Goal: Task Accomplishment & Management: Manage account settings

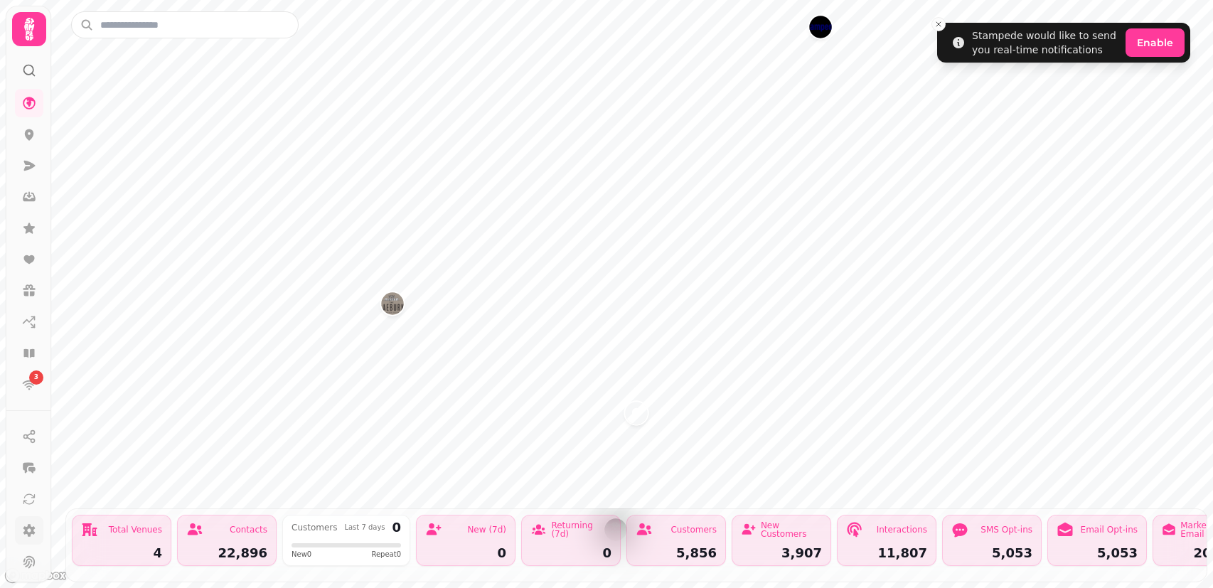
click at [31, 533] on icon at bounding box center [29, 530] width 12 height 13
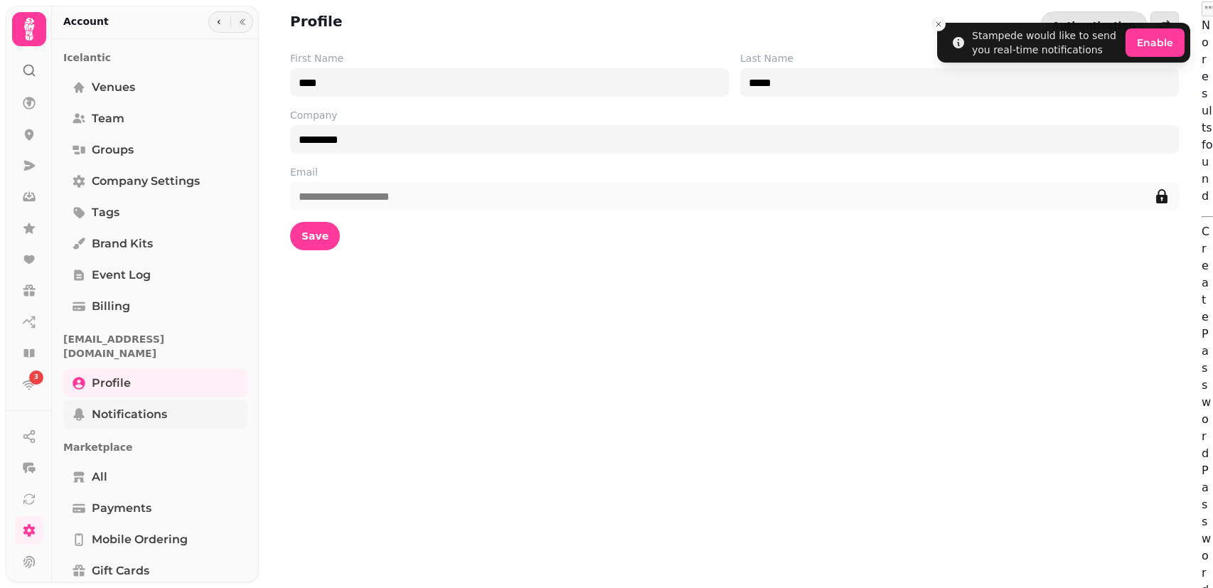
click at [159, 406] on span "Notifications" at bounding box center [129, 414] width 75 height 17
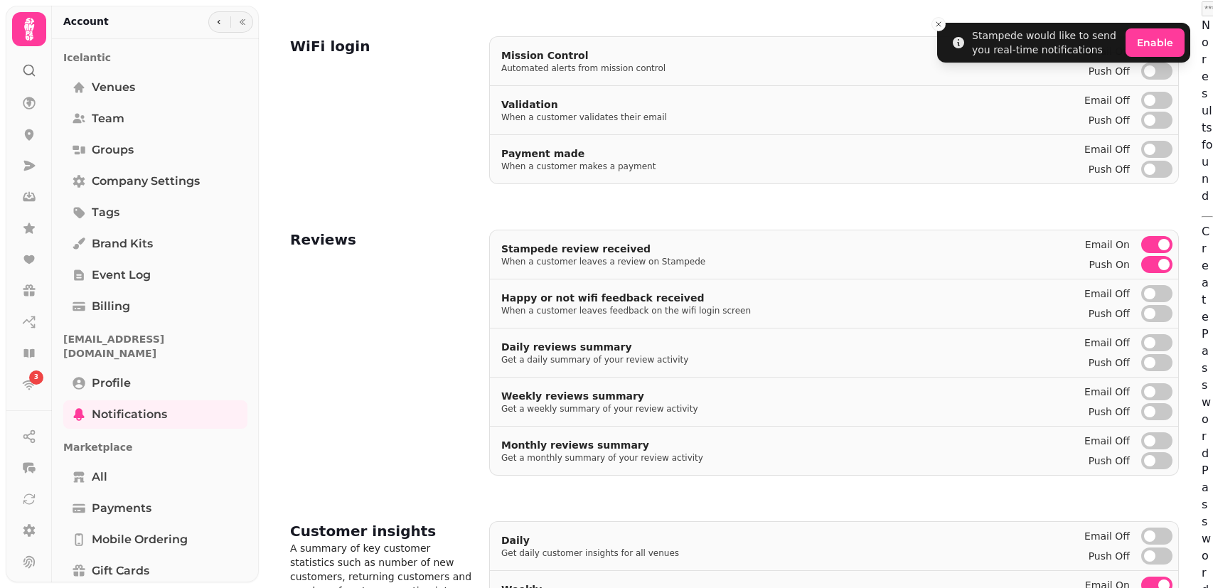
scroll to position [427, 0]
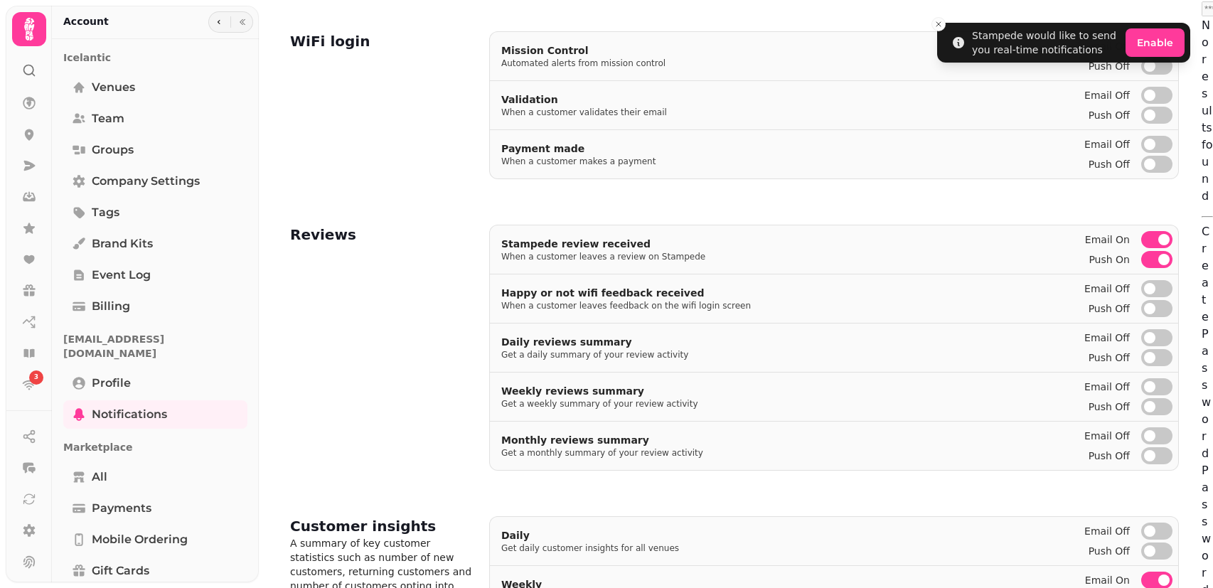
click at [1165, 240] on span "button" at bounding box center [1163, 239] width 11 height 11
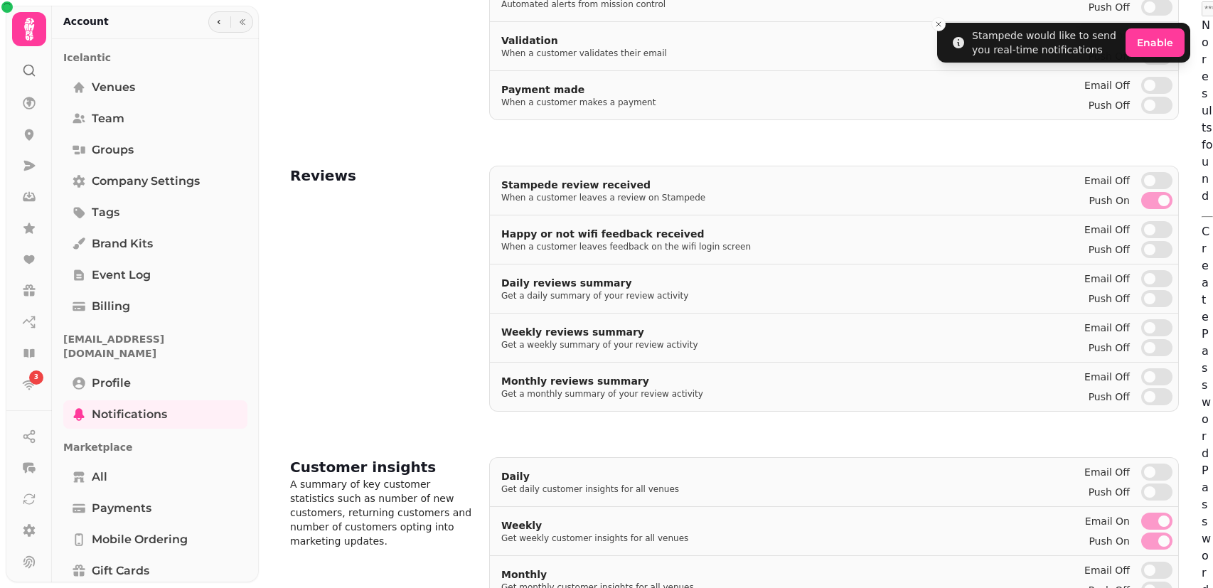
scroll to position [580, 0]
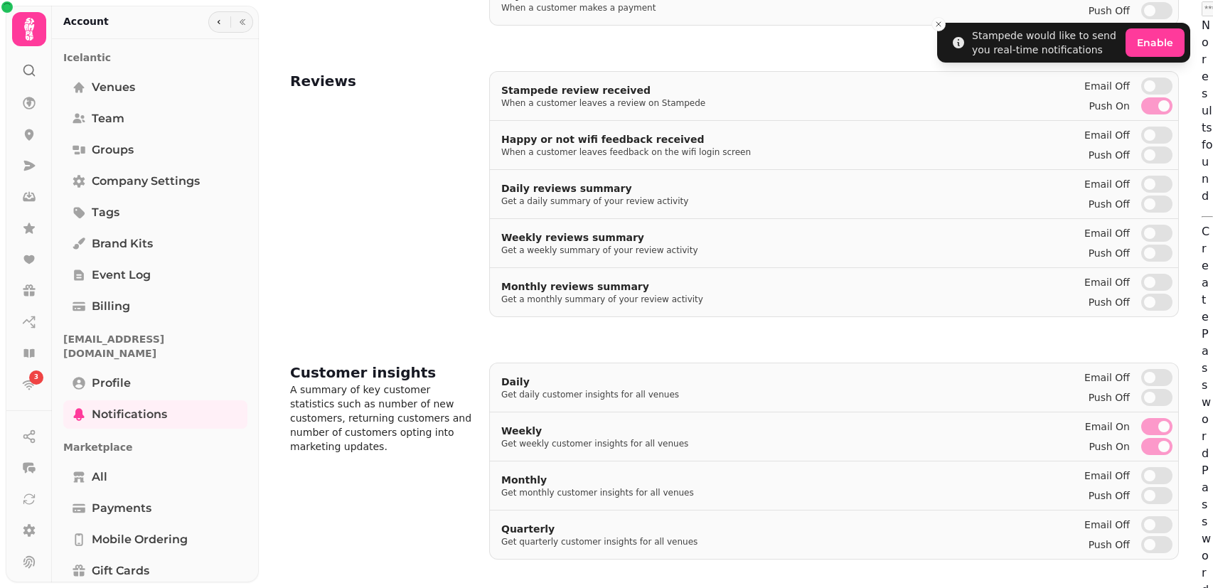
click at [1157, 424] on button "Email on" at bounding box center [1156, 426] width 31 height 17
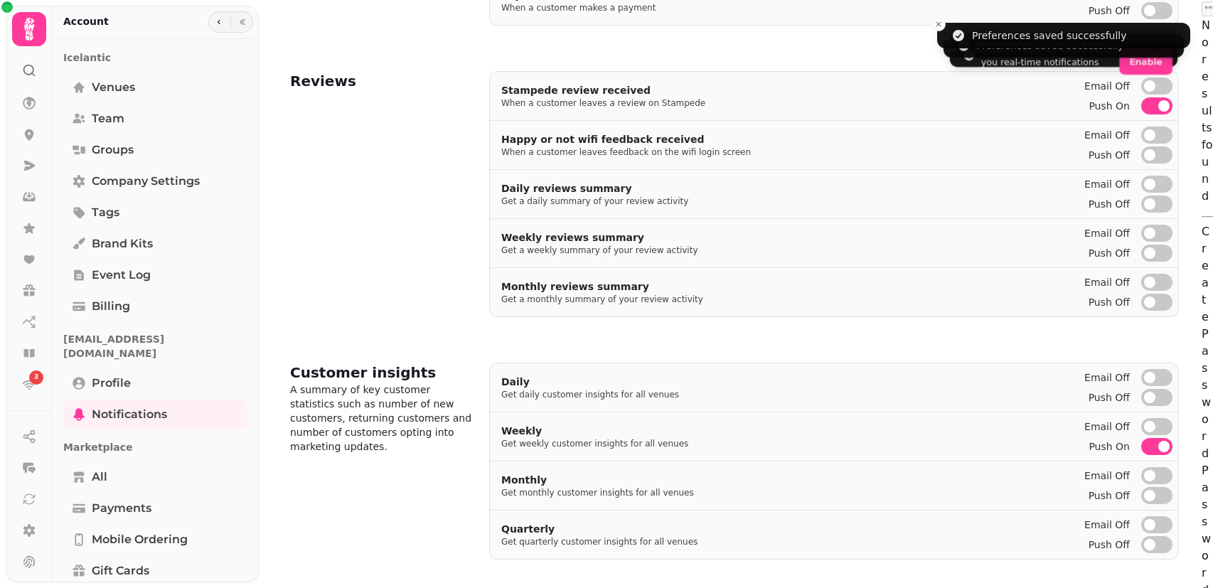
click at [1157, 445] on button "Push on" at bounding box center [1156, 446] width 31 height 17
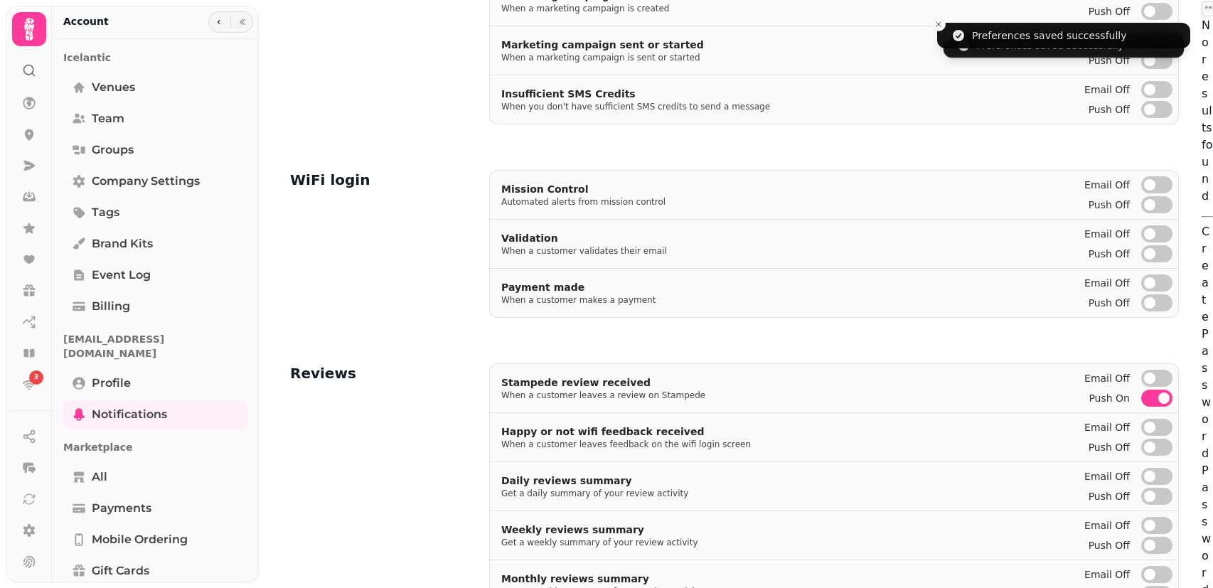
scroll to position [296, 0]
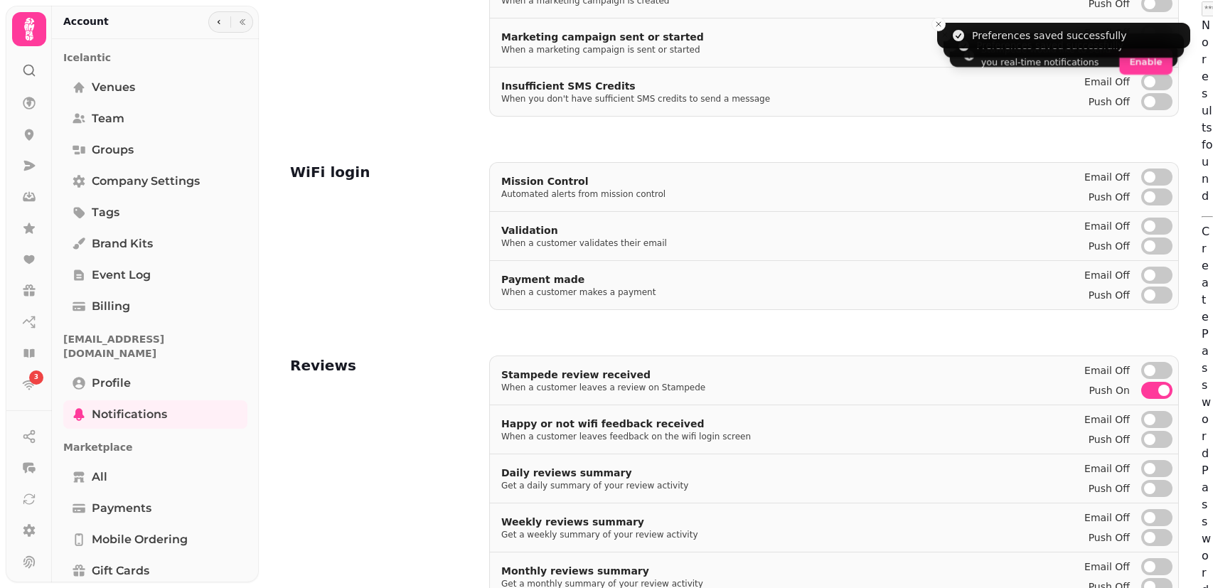
click at [1165, 391] on span "button" at bounding box center [1163, 390] width 11 height 11
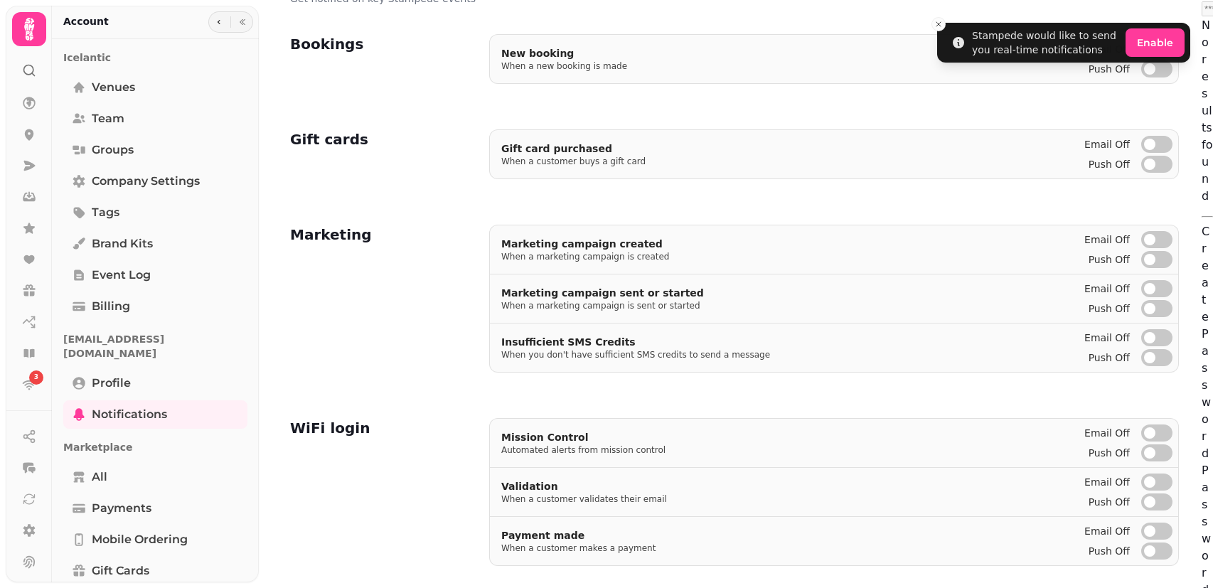
scroll to position [0, 0]
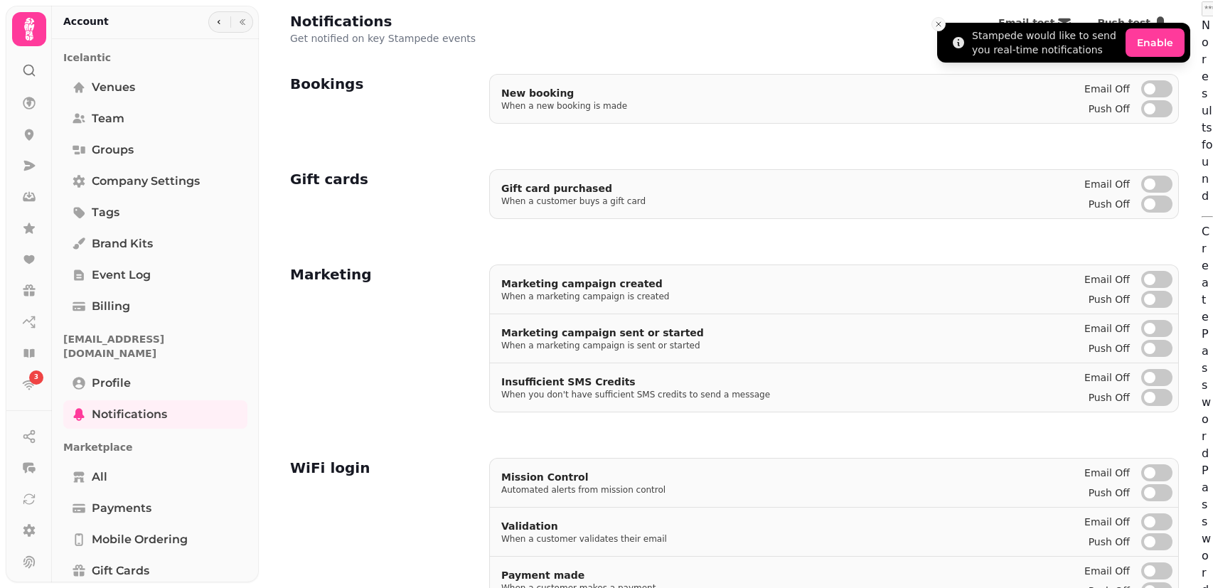
click at [941, 28] on button "Close toast" at bounding box center [938, 24] width 14 height 14
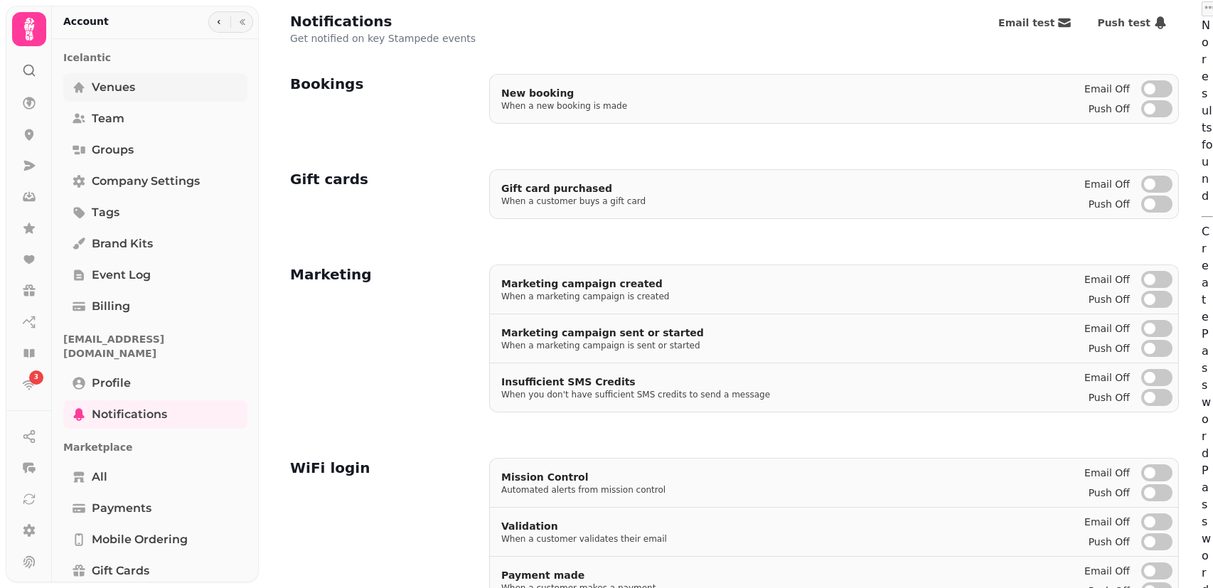
click at [99, 92] on span "Venues" at bounding box center [113, 87] width 43 height 17
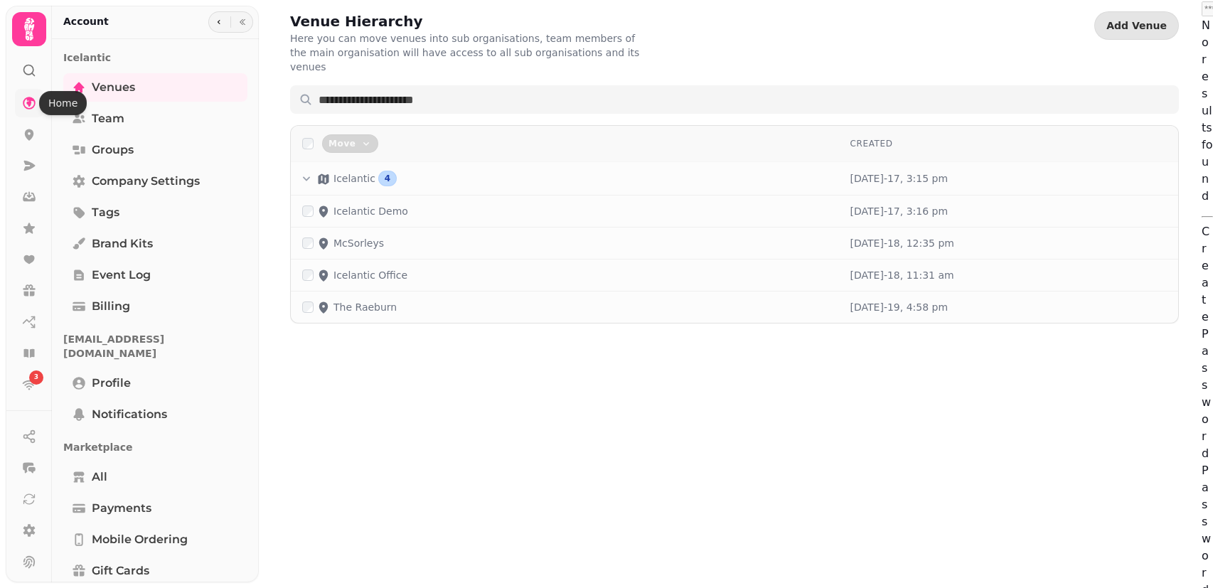
click at [35, 101] on icon at bounding box center [29, 103] width 13 height 13
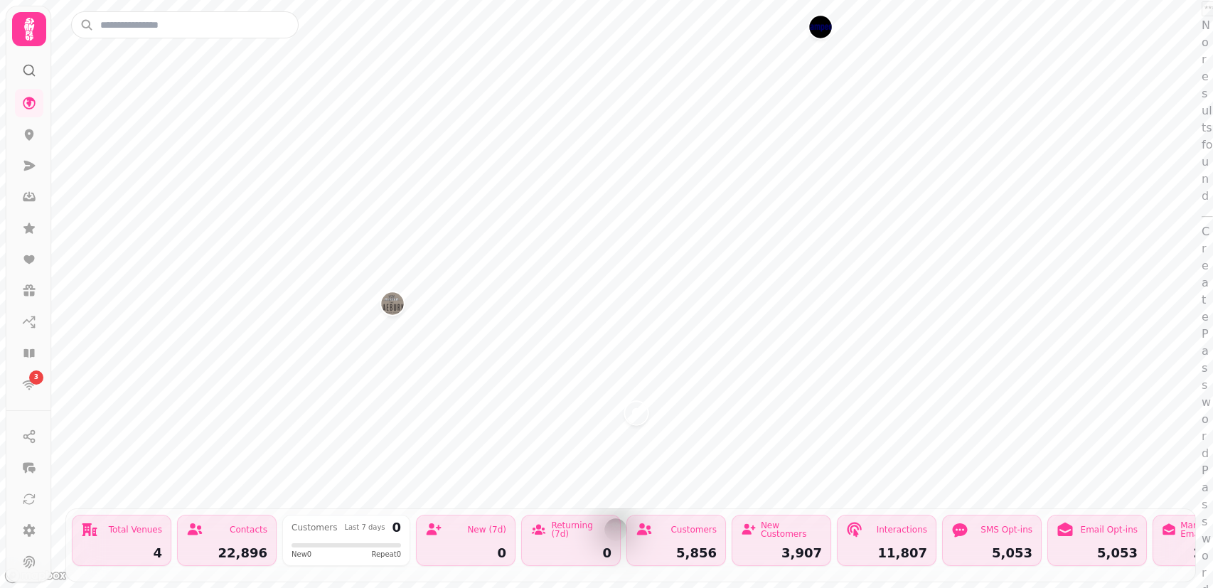
click at [130, 529] on div "Total Venues 4" at bounding box center [122, 540] width 100 height 51
click at [29, 133] on icon at bounding box center [29, 134] width 14 height 14
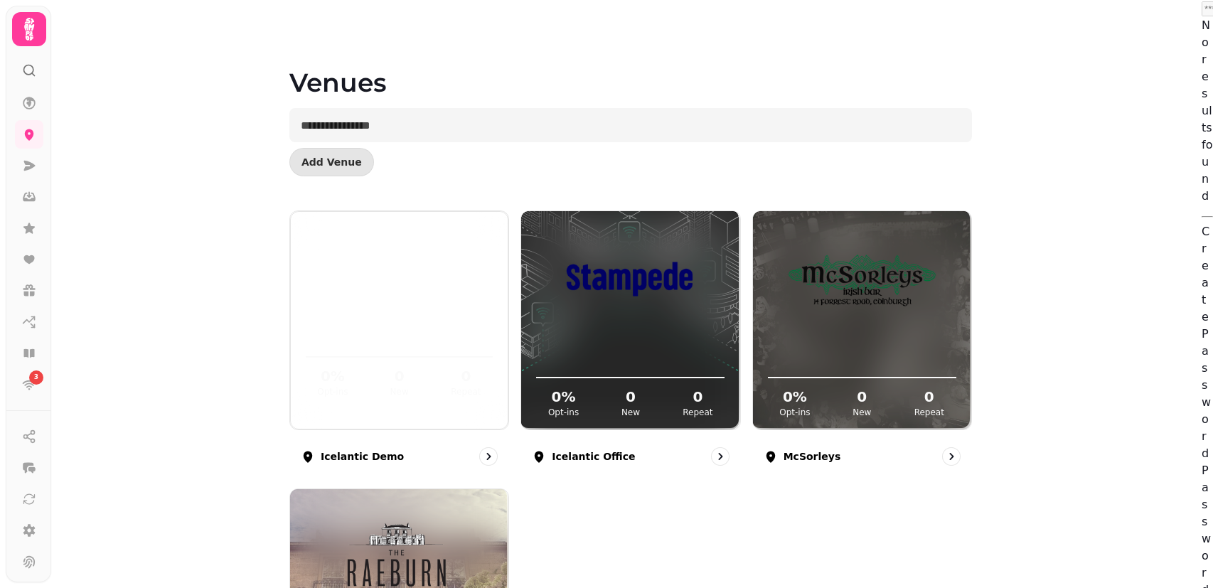
click at [18, 32] on icon at bounding box center [29, 29] width 28 height 28
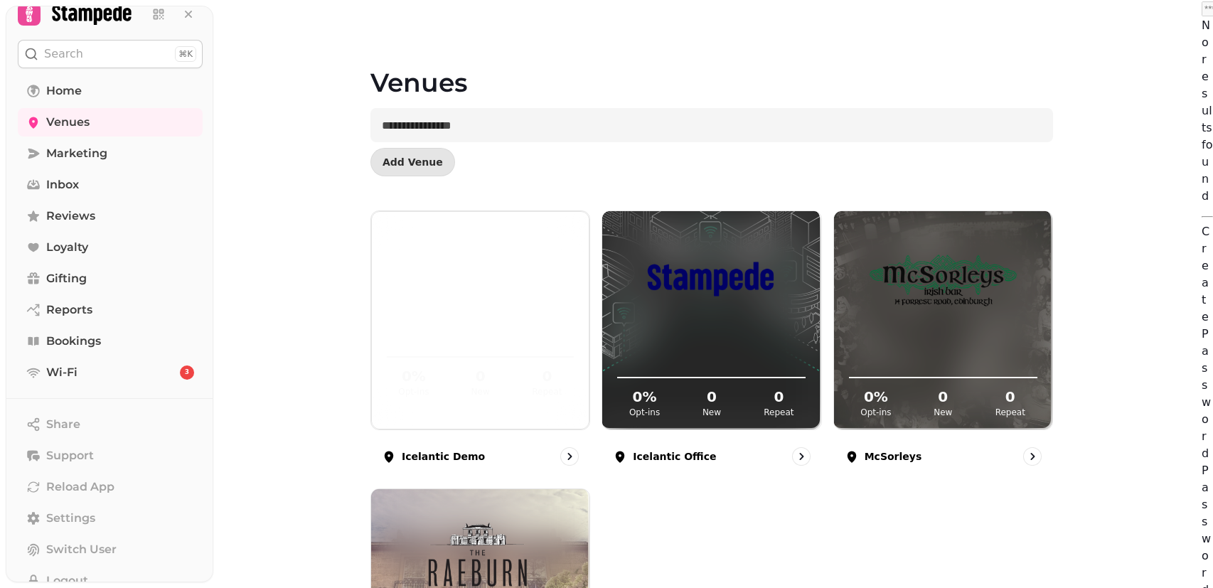
scroll to position [68, 0]
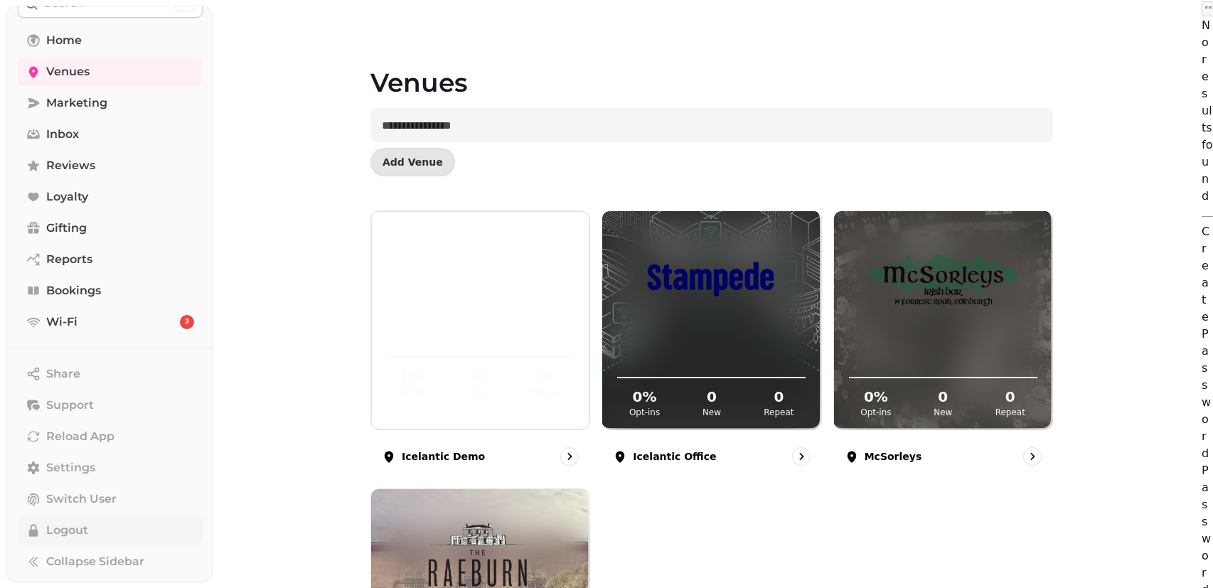
click at [63, 527] on span "Logout" at bounding box center [67, 530] width 42 height 17
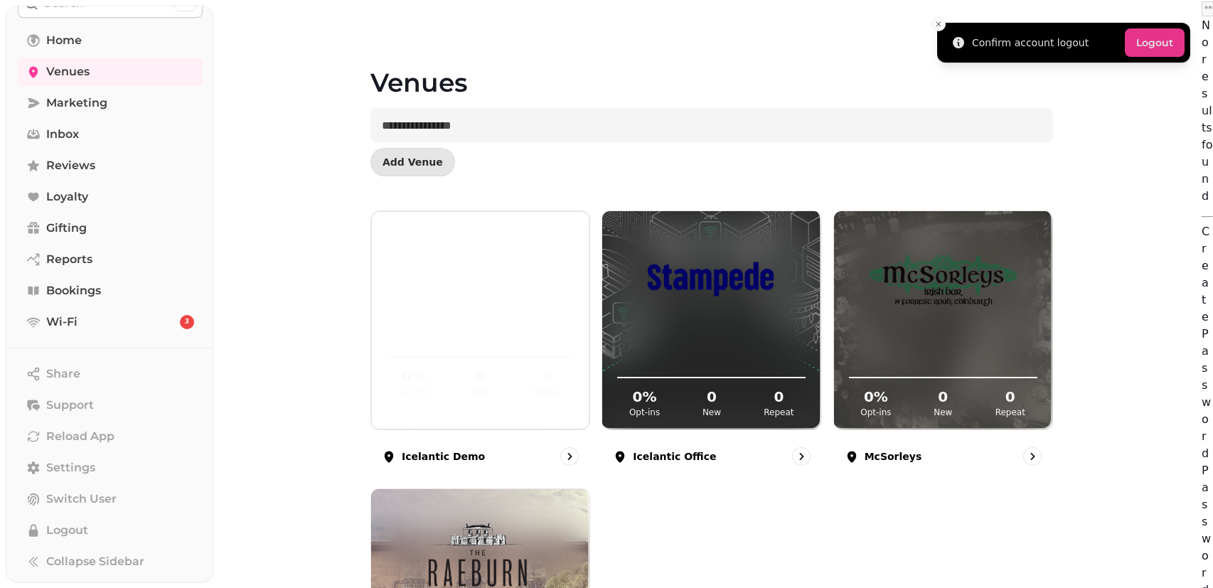
click at [1160, 37] on button "Logout" at bounding box center [1155, 42] width 60 height 28
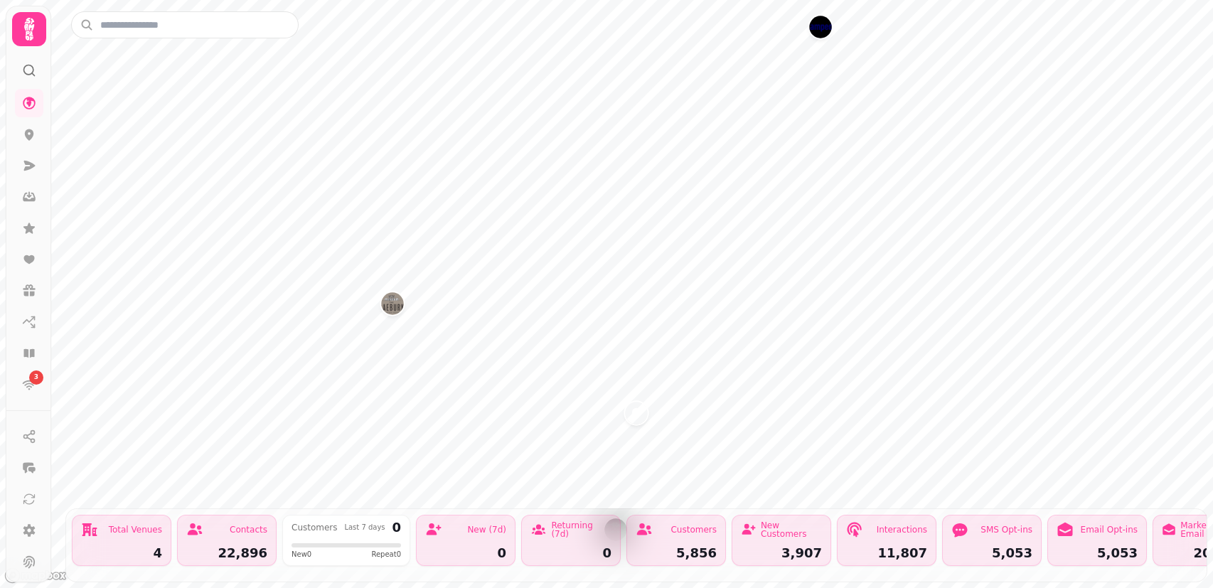
click at [776, 521] on div "New Customers" at bounding box center [791, 529] width 61 height 17
click at [779, 528] on div "New Customers" at bounding box center [791, 529] width 61 height 17
click at [791, 547] on div "3,907" at bounding box center [781, 553] width 81 height 13
click at [1016, 547] on div "5,053" at bounding box center [991, 553] width 81 height 13
click at [1131, 533] on div "Email Opt-ins 5,053" at bounding box center [1097, 540] width 100 height 51
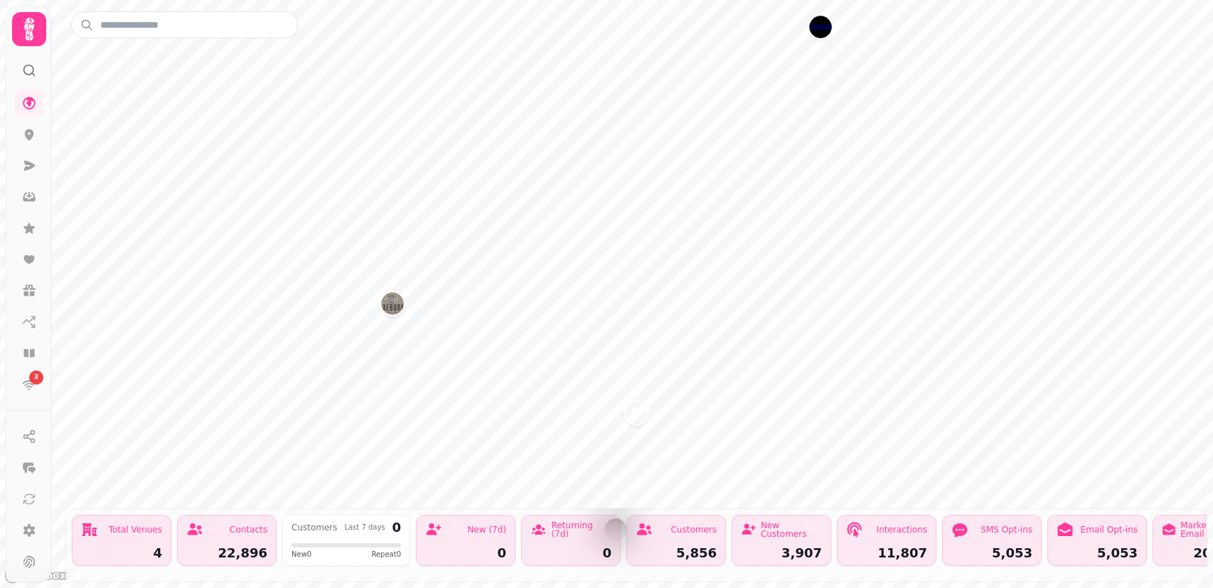
click at [27, 43] on icon at bounding box center [29, 29] width 28 height 28
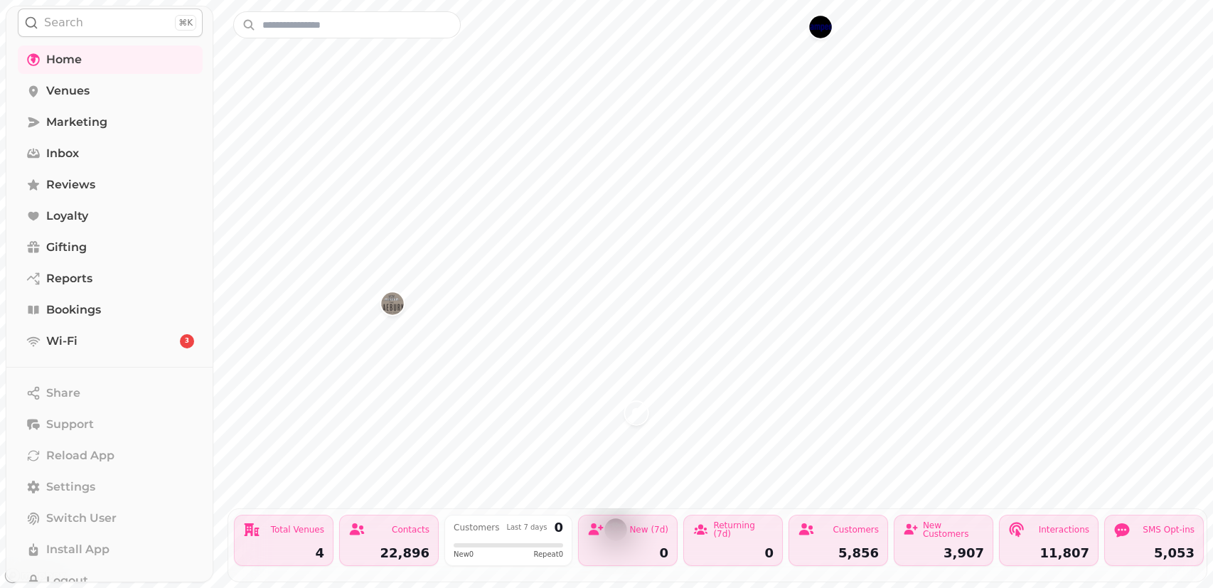
scroll to position [100, 0]
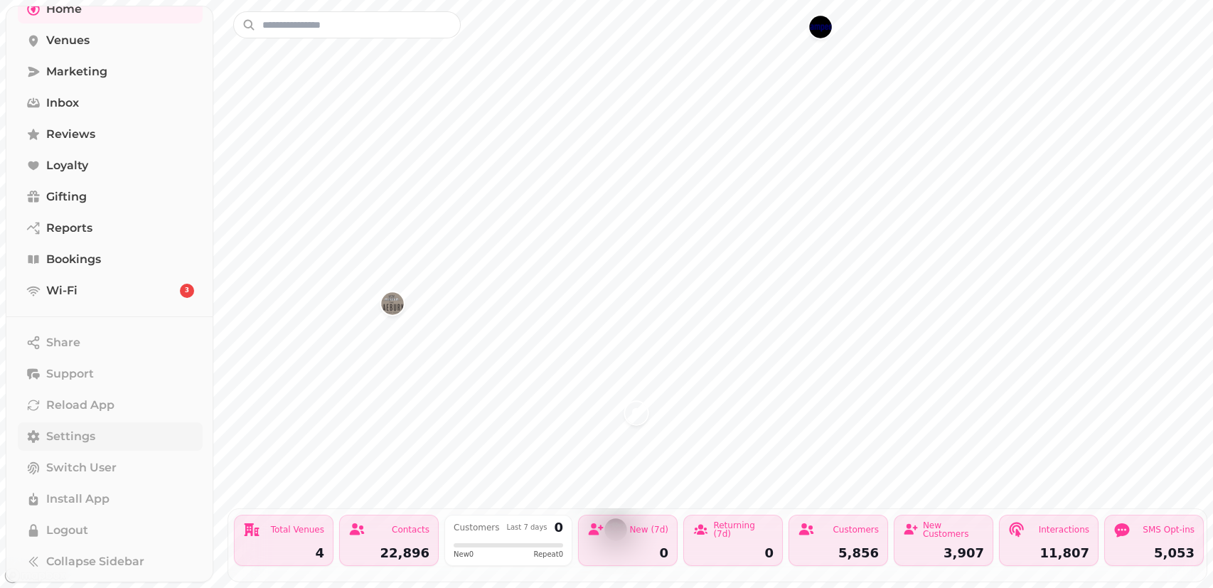
click at [77, 444] on span "Settings" at bounding box center [70, 436] width 49 height 17
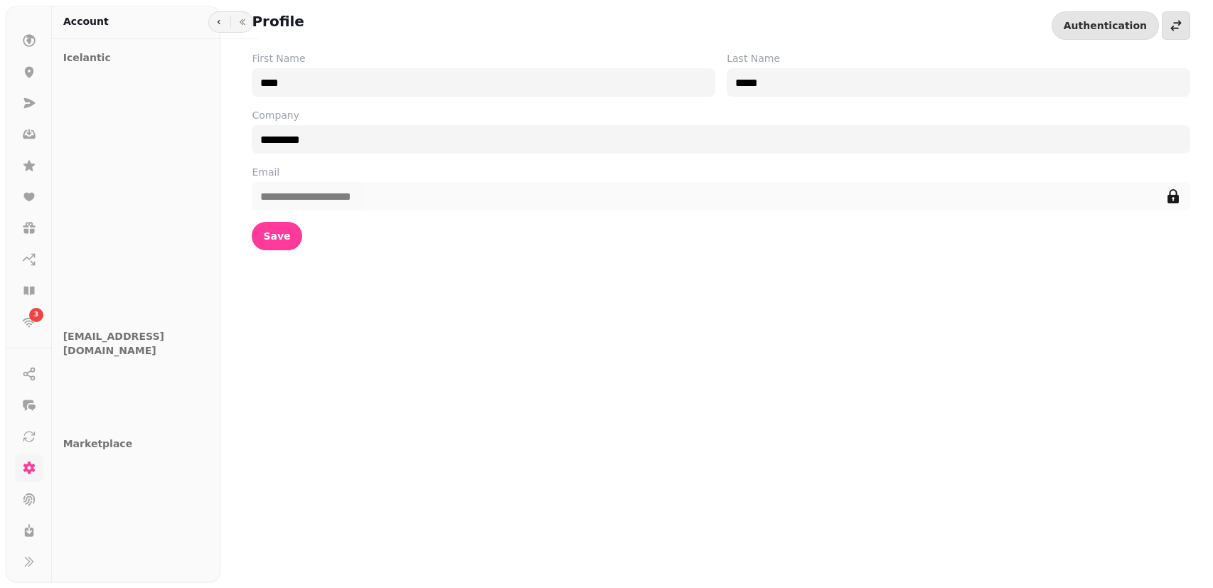
scroll to position [63, 0]
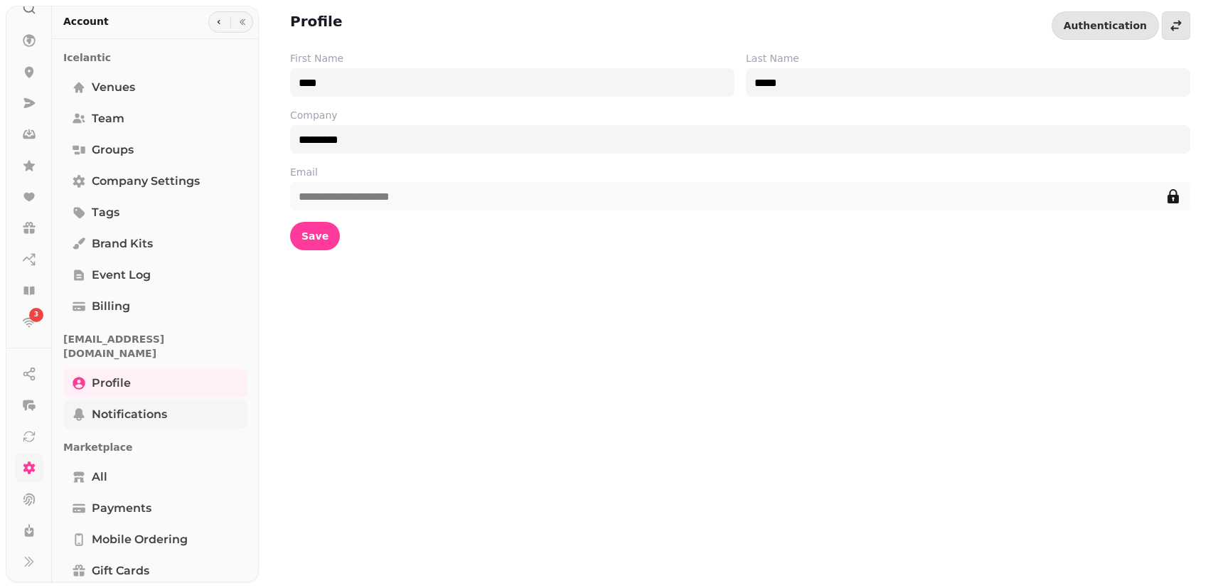
click at [146, 406] on span "Notifications" at bounding box center [129, 414] width 75 height 17
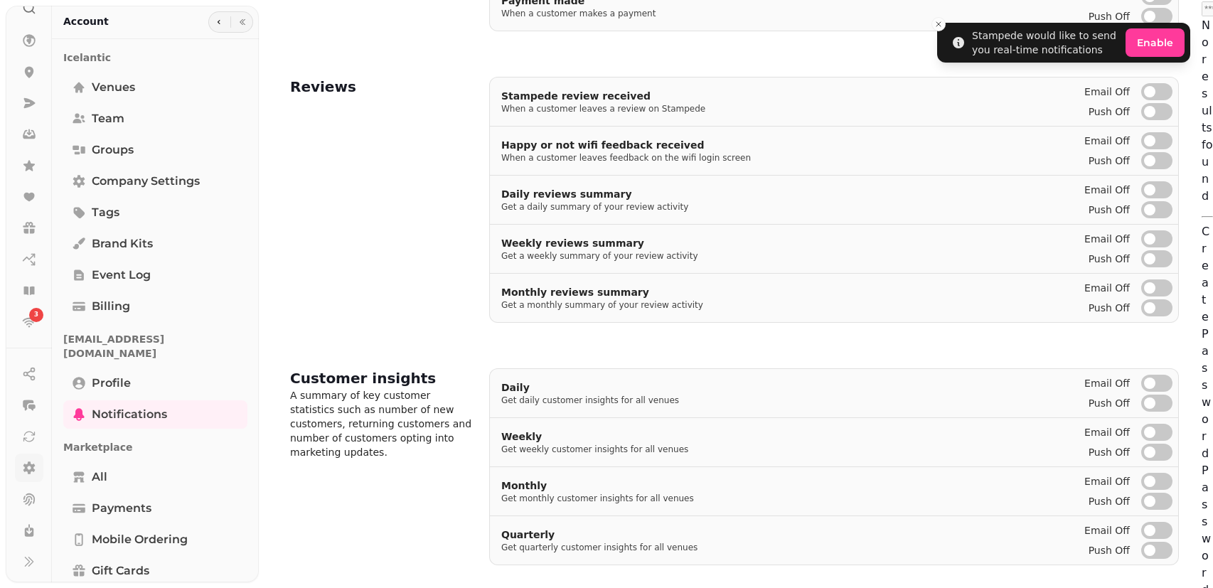
scroll to position [580, 0]
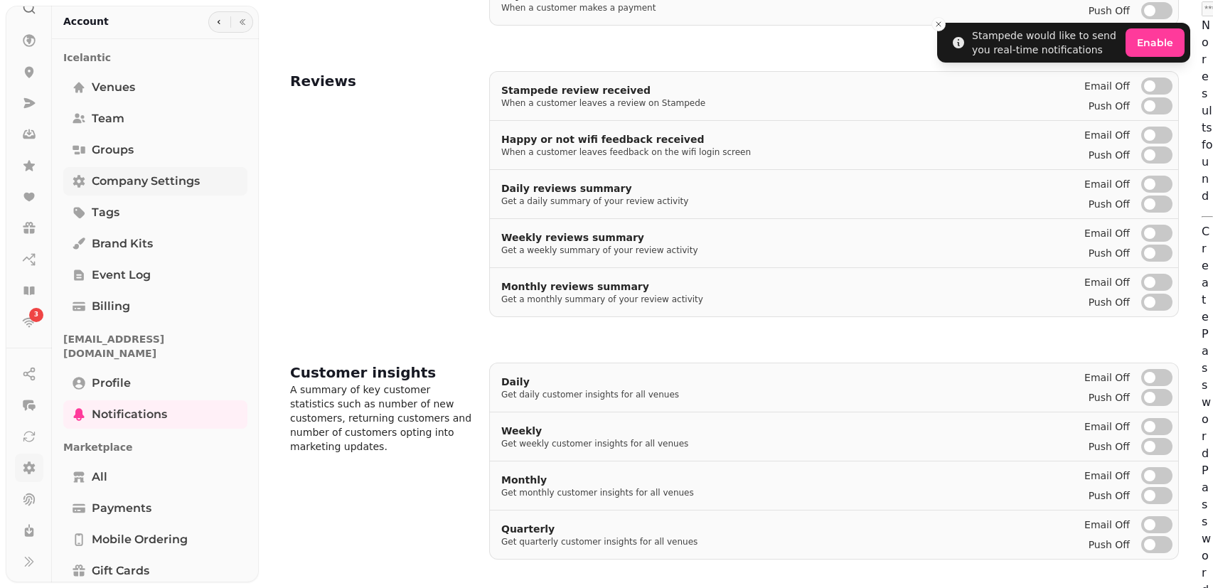
click at [127, 181] on span "Company settings" at bounding box center [146, 181] width 108 height 17
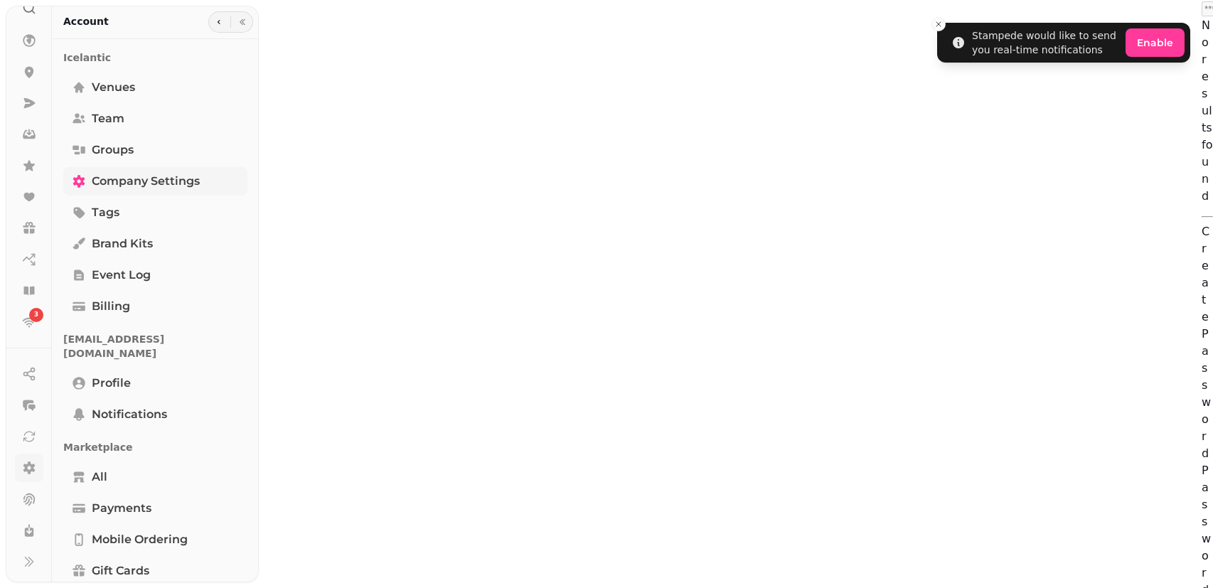
select select "**********"
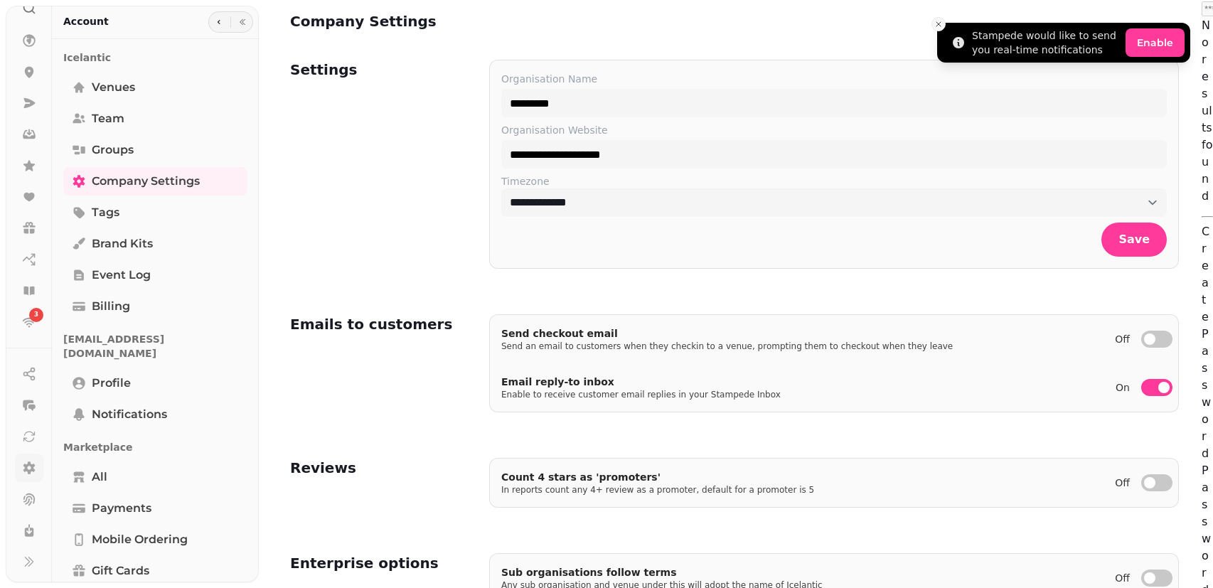
click at [936, 24] on icon "Close toast" at bounding box center [938, 24] width 9 height 9
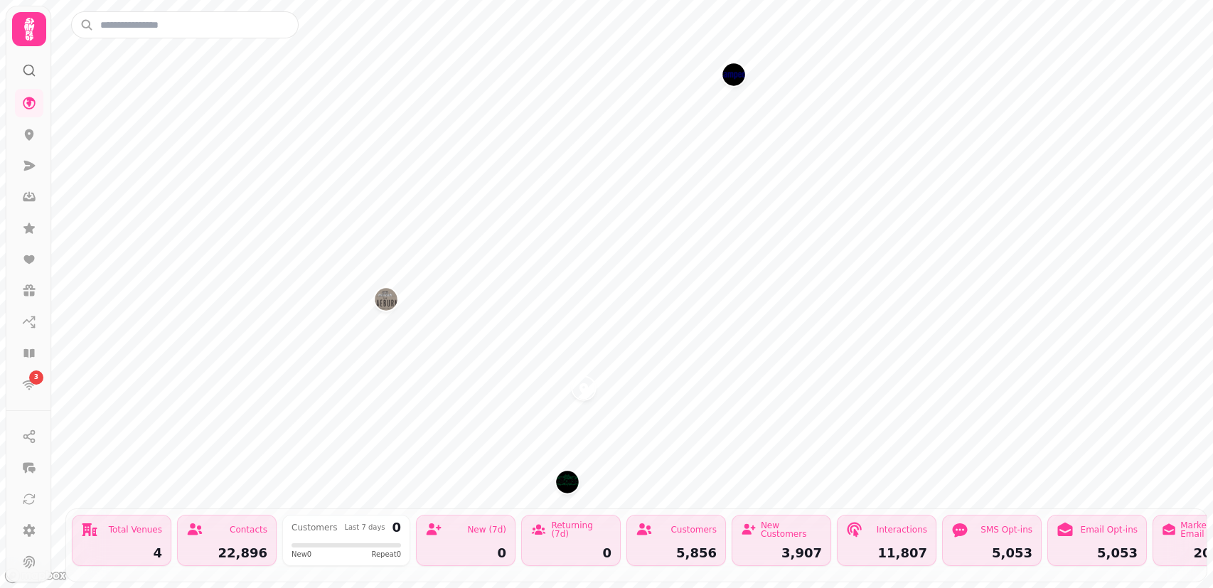
click at [567, 482] on img "McSorleys" at bounding box center [567, 482] width 22 height 22
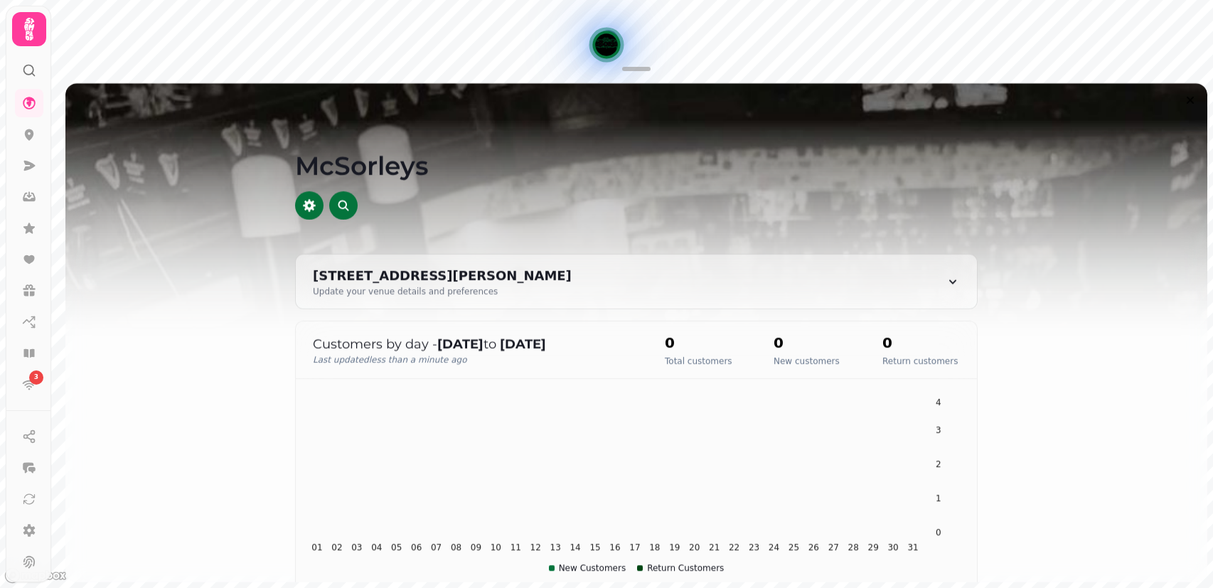
click at [38, 41] on icon at bounding box center [29, 29] width 28 height 28
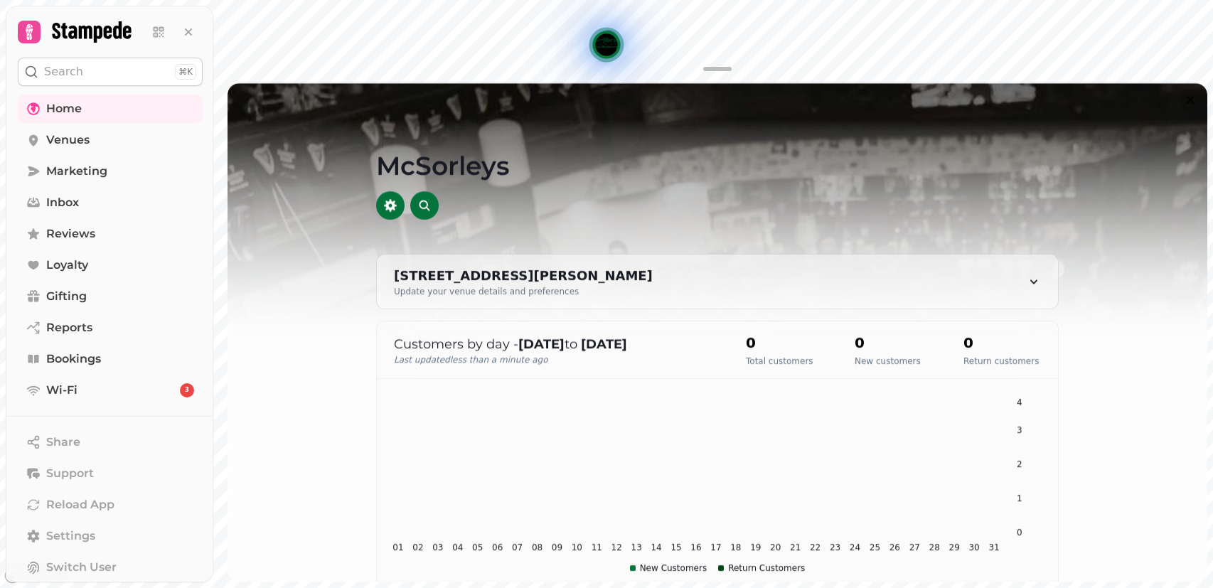
click at [31, 32] on icon at bounding box center [29, 32] width 20 height 20
